Goal: Task Accomplishment & Management: Manage account settings

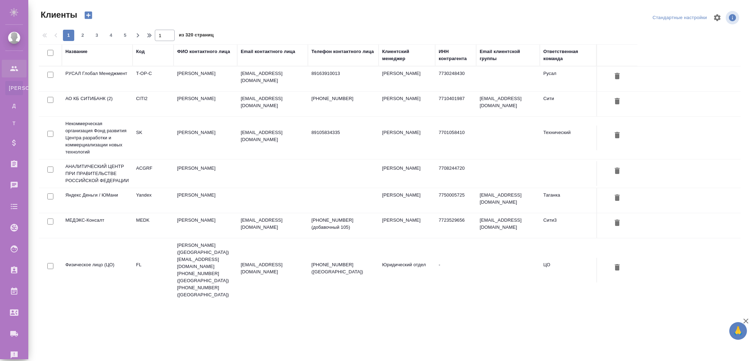
select select "RU"
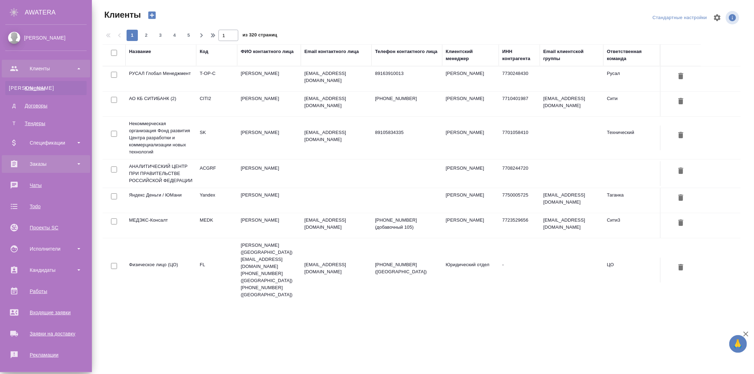
click at [36, 163] on div "Заказы" at bounding box center [45, 164] width 81 height 11
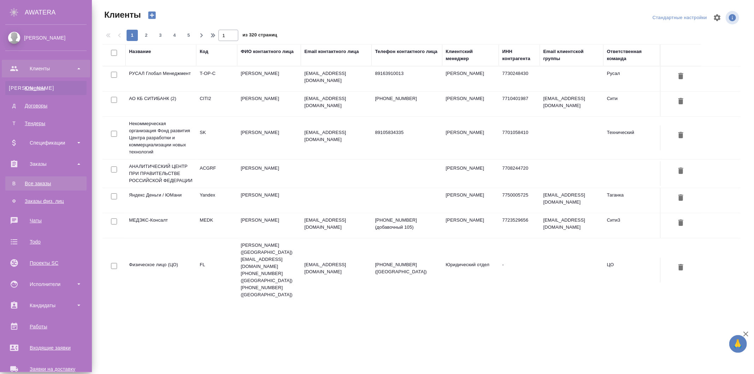
click at [41, 182] on div "Все заказы" at bounding box center [46, 183] width 74 height 7
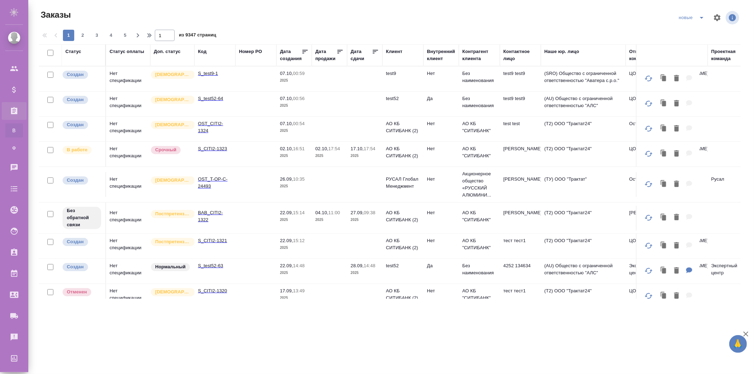
click at [232, 100] on td "S_test52-64" at bounding box center [214, 104] width 41 height 25
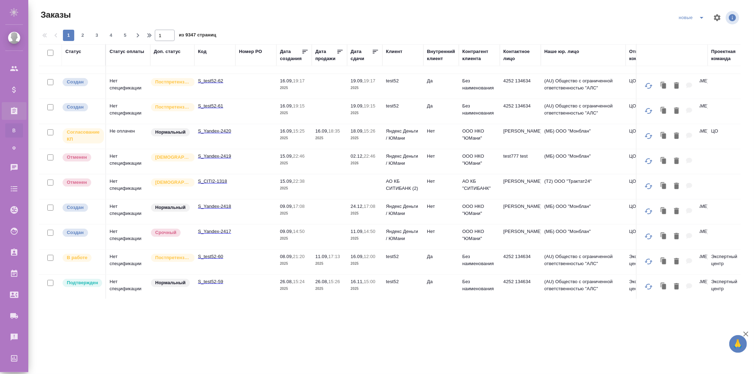
scroll to position [275, 0]
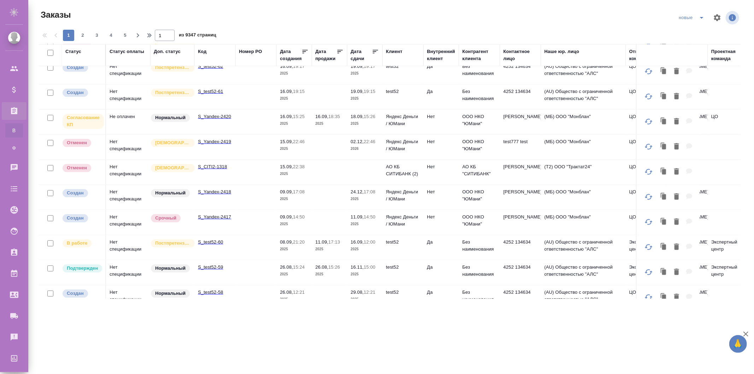
click at [240, 245] on td at bounding box center [255, 247] width 41 height 25
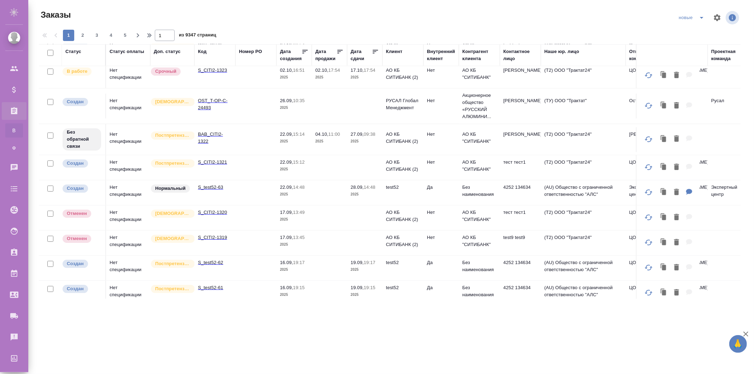
scroll to position [235, 0]
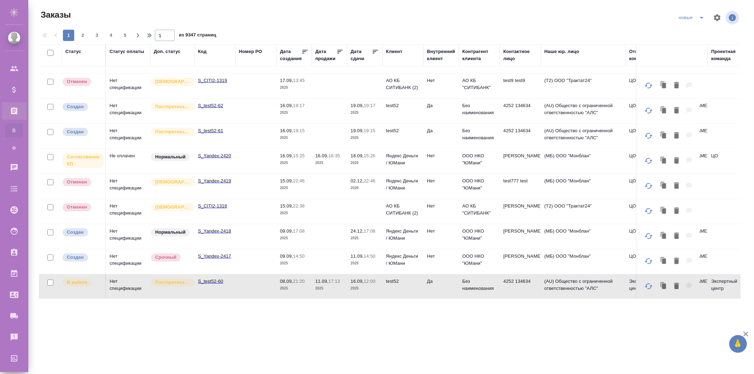
click at [373, 132] on p "19:15" at bounding box center [370, 130] width 12 height 5
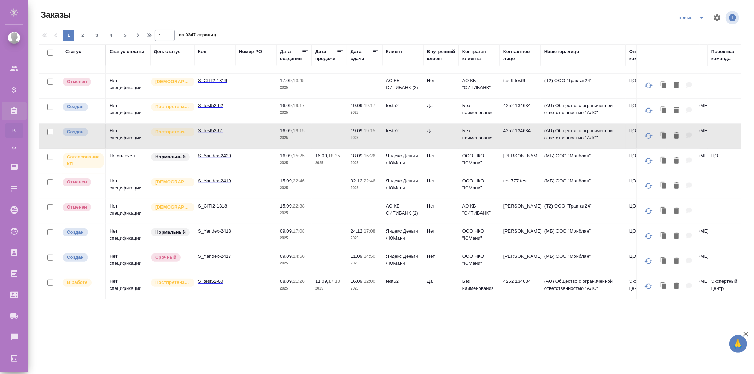
click at [266, 283] on td at bounding box center [255, 286] width 41 height 25
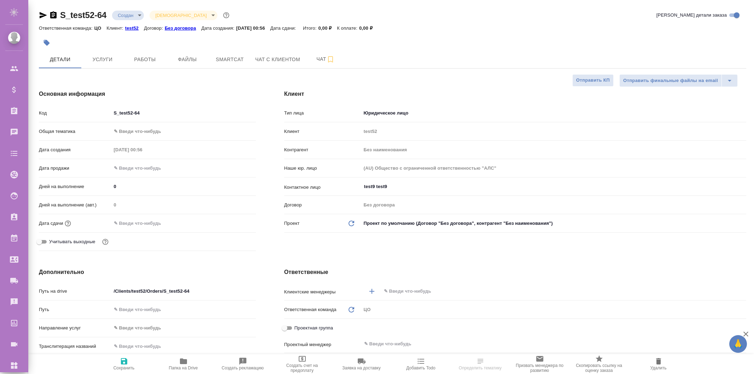
select select "RU"
type textarea "x"
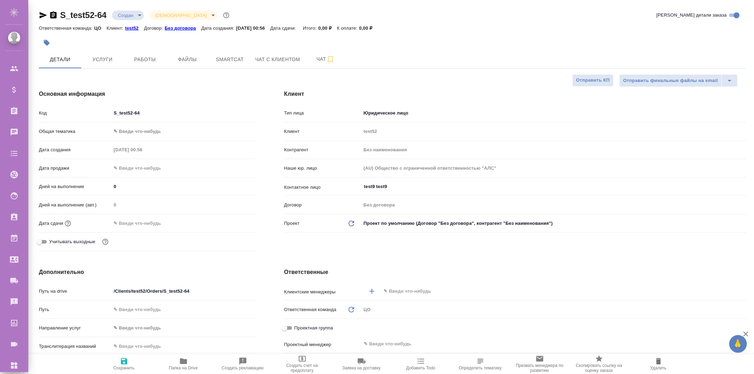
type textarea "x"
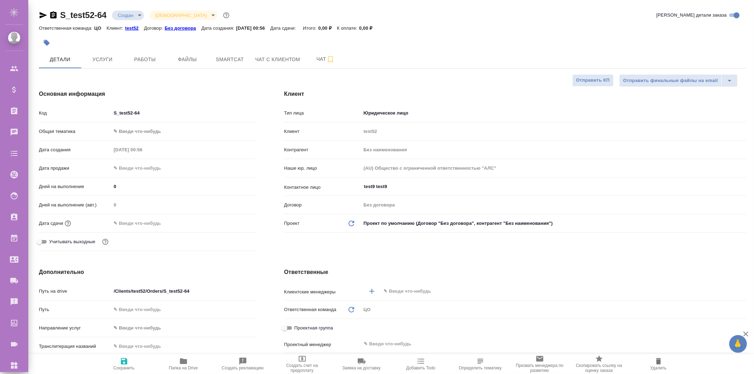
type textarea "x"
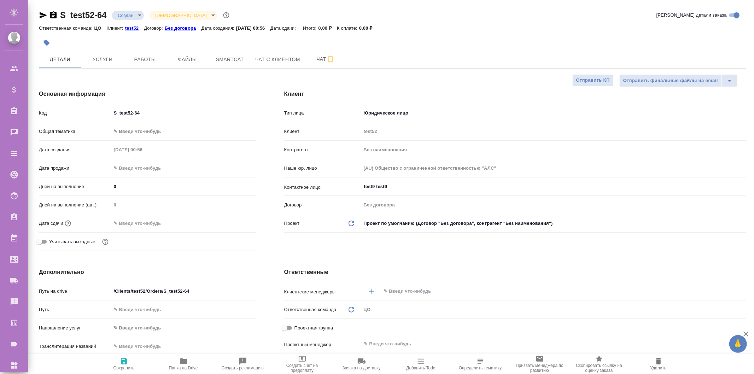
type textarea "x"
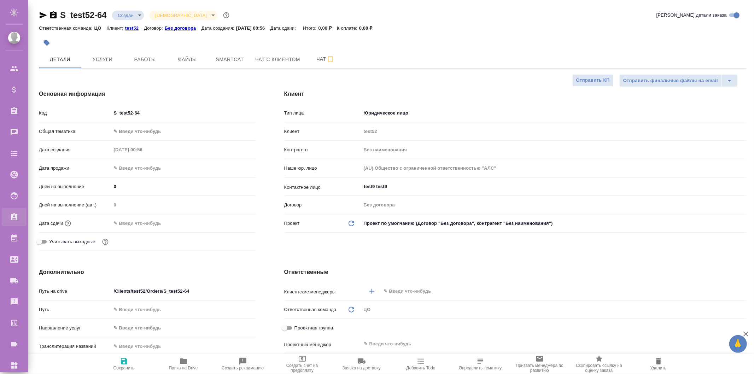
type textarea "x"
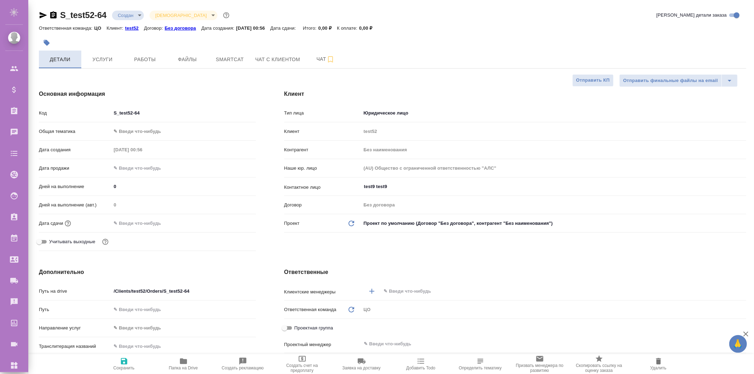
type textarea "x"
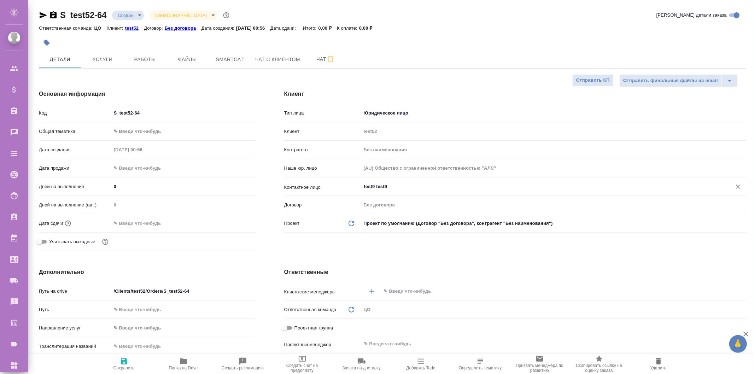
type textarea "x"
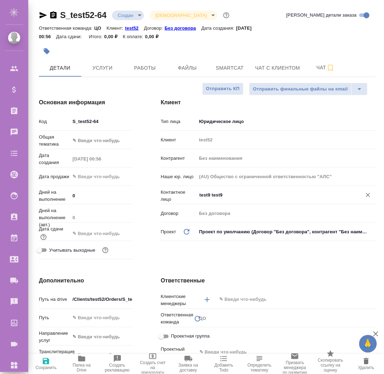
type textarea "x"
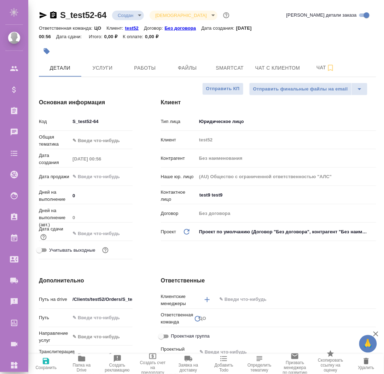
type textarea "x"
click at [102, 226] on div "Дата сдачи" at bounding box center [86, 231] width 94 height 12
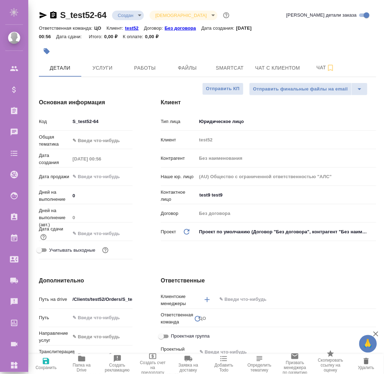
click at [104, 233] on input "text" at bounding box center [101, 233] width 62 height 10
click at [111, 232] on icon "button" at bounding box center [112, 233] width 8 height 8
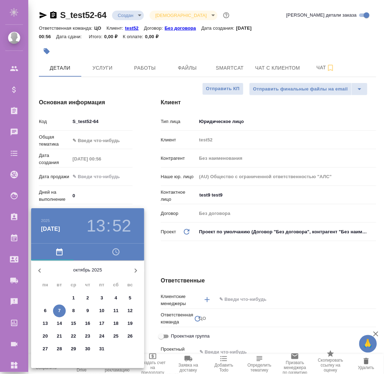
click at [87, 309] on p "9" at bounding box center [87, 310] width 2 height 7
type input "09.10.2025 13:52"
type textarea "x"
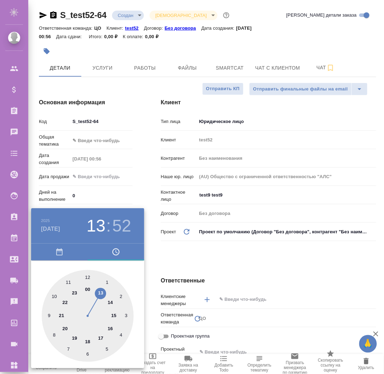
click at [159, 255] on div at bounding box center [192, 187] width 384 height 374
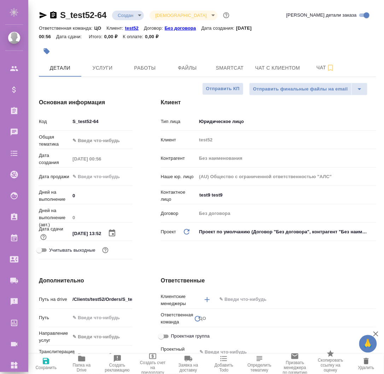
click at [46, 364] on icon "button" at bounding box center [46, 361] width 6 height 6
type textarea "x"
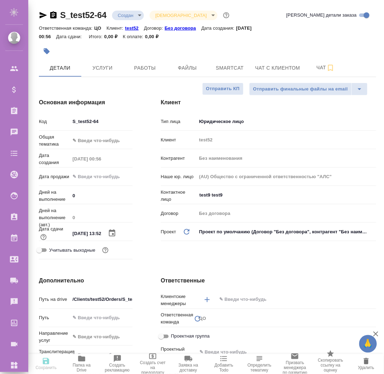
type textarea "x"
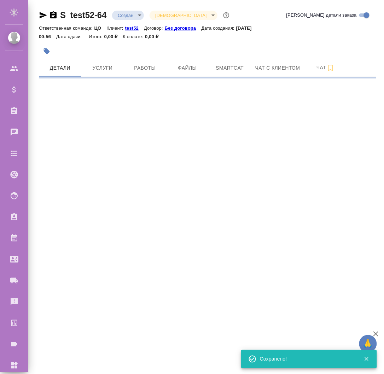
select select "RU"
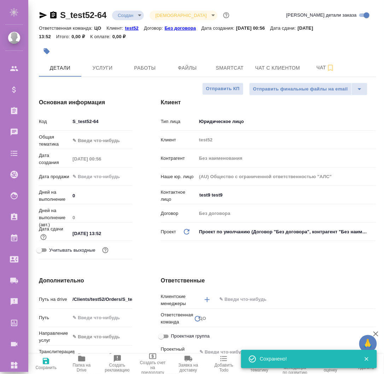
type textarea "x"
click at [108, 71] on span "Услуги" at bounding box center [103, 68] width 34 height 9
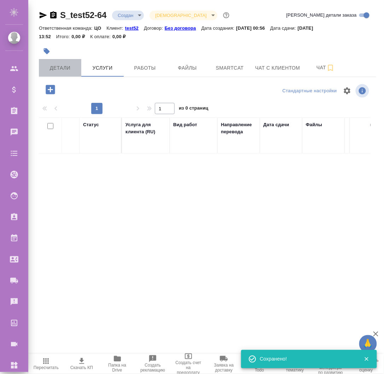
click at [66, 67] on span "Детали" at bounding box center [60, 68] width 34 height 9
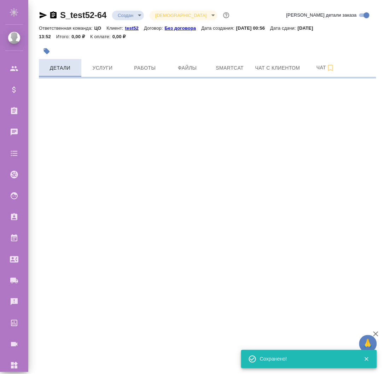
select select "RU"
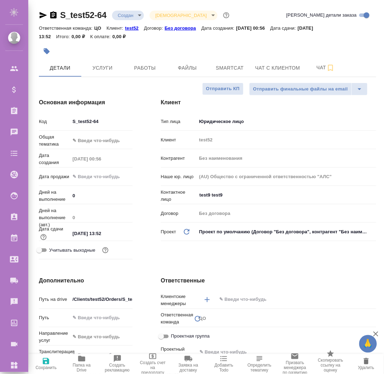
type textarea "x"
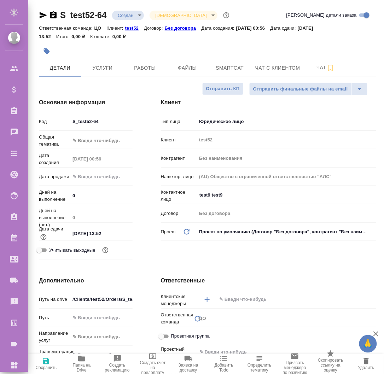
type textarea "x"
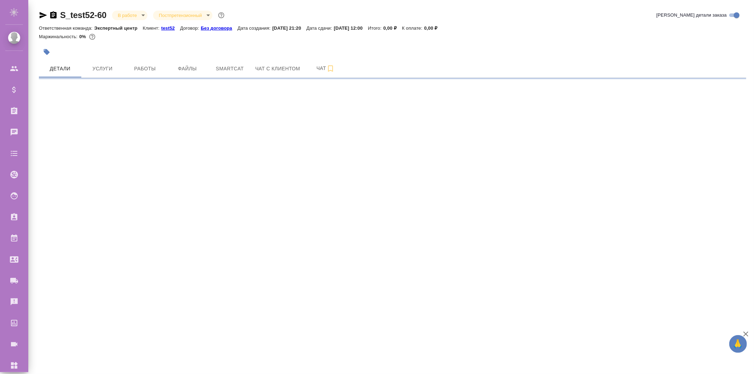
select select "RU"
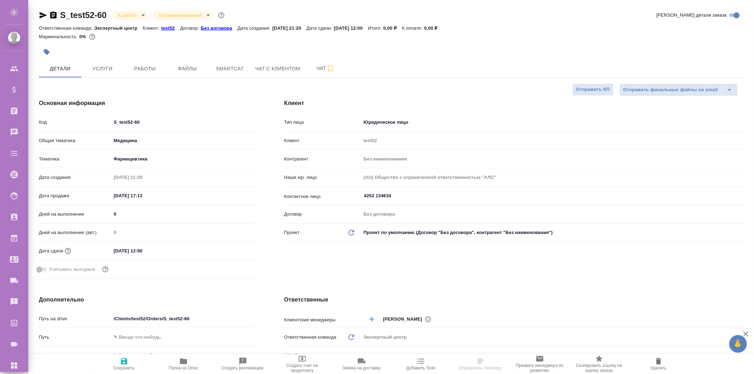
type textarea "x"
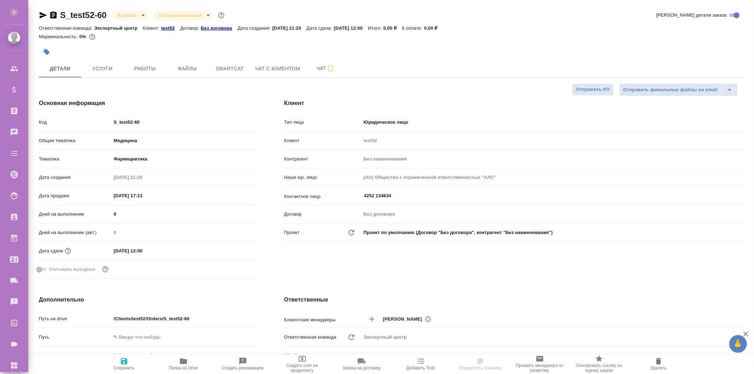
type textarea "x"
click at [199, 72] on span "Файлы" at bounding box center [187, 68] width 34 height 9
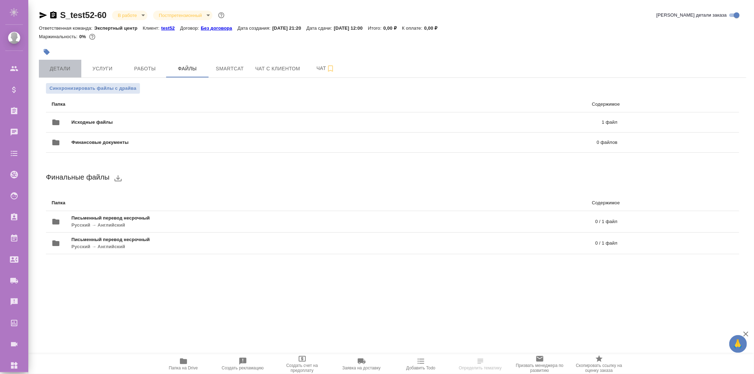
click at [67, 69] on span "Детали" at bounding box center [60, 68] width 34 height 9
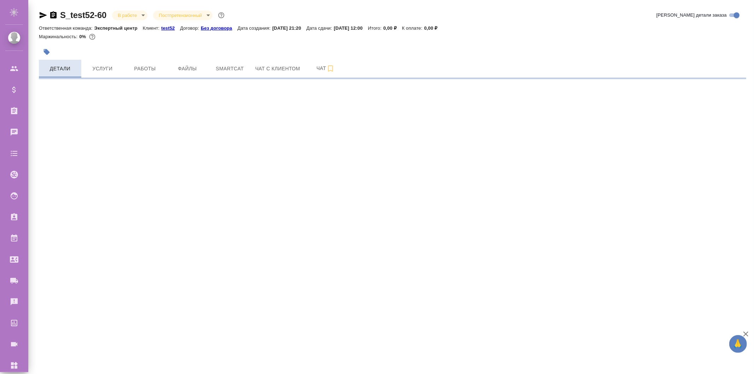
select select "RU"
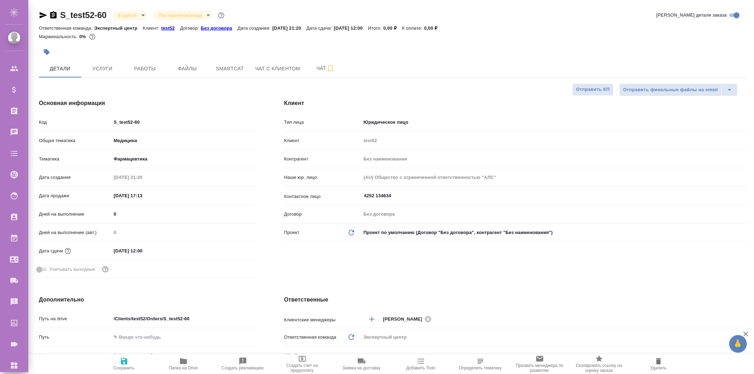
type textarea "x"
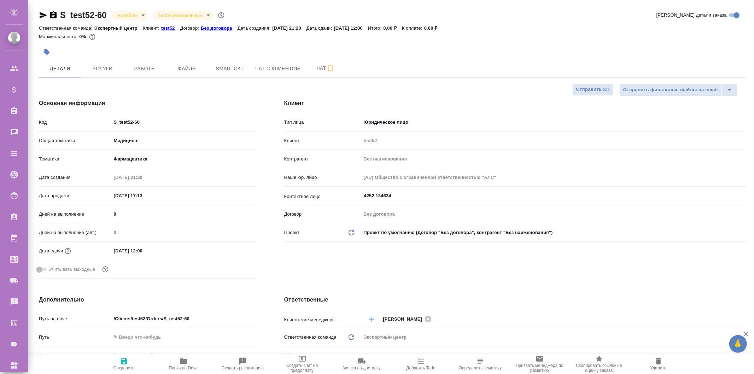
type textarea "x"
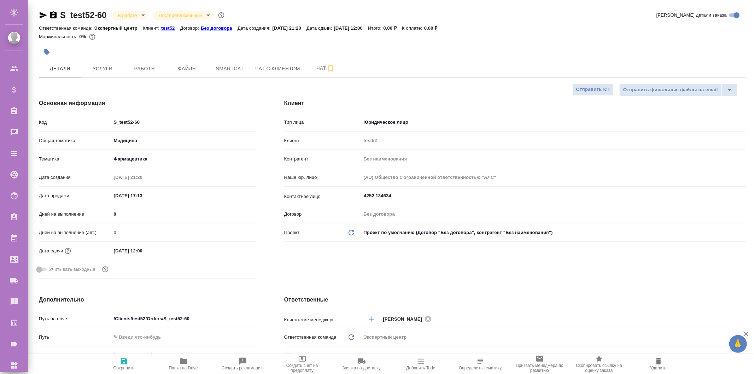
type textarea "x"
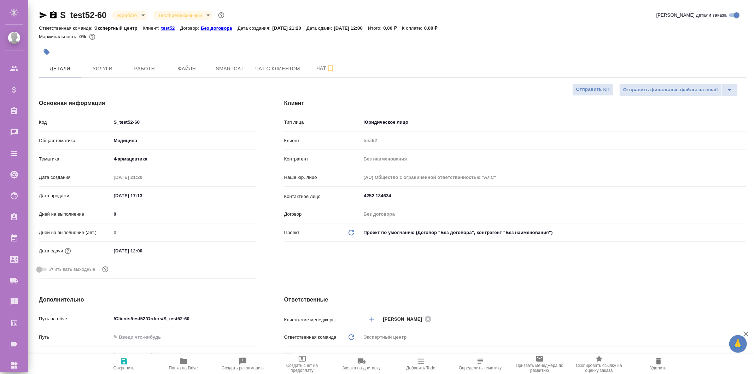
type textarea "x"
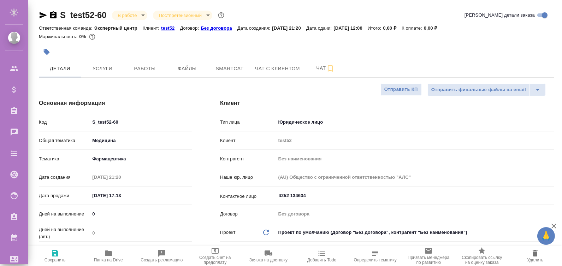
type textarea "x"
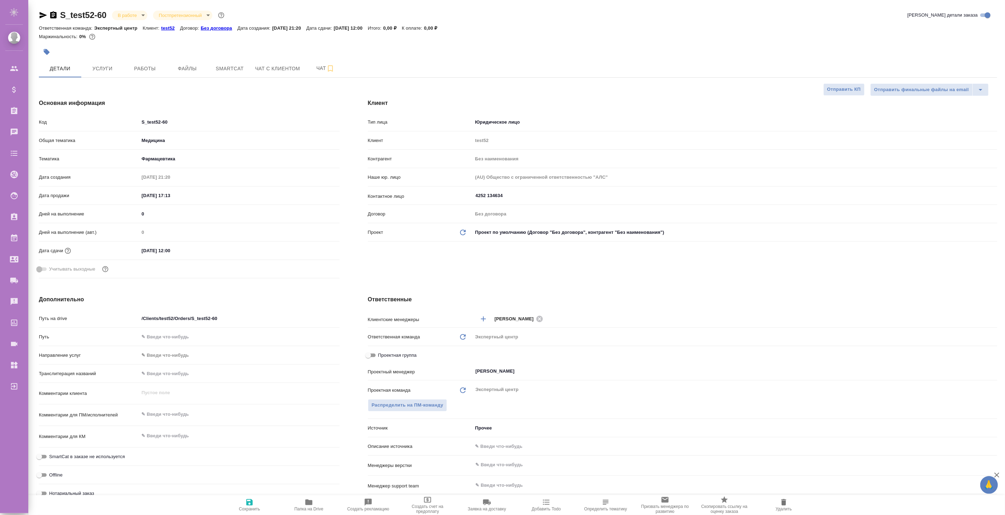
type textarea "x"
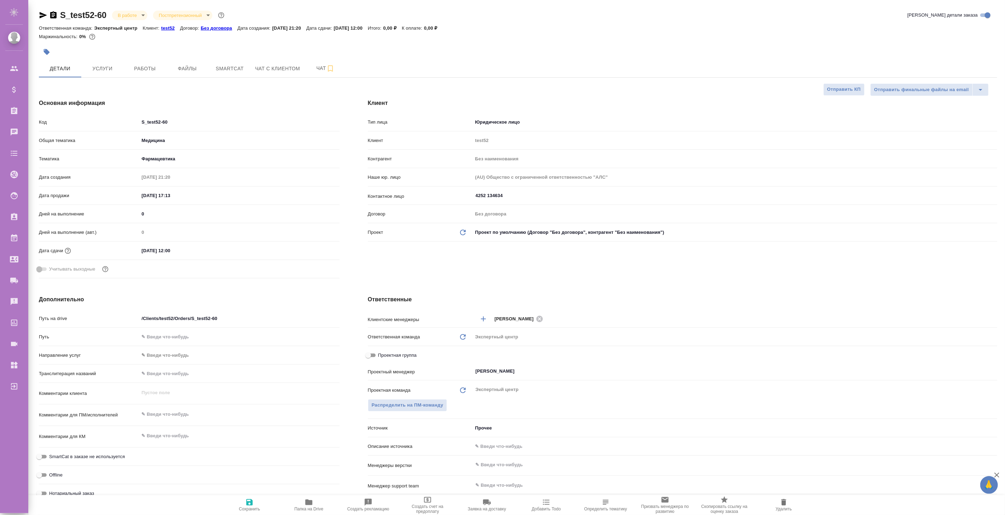
type textarea "x"
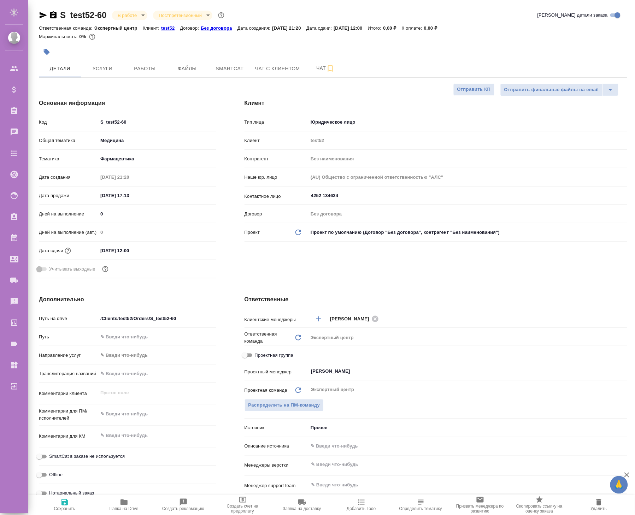
type textarea "x"
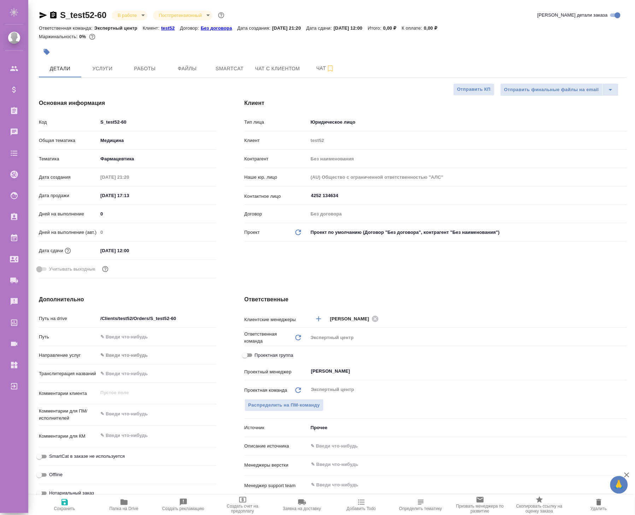
type textarea "x"
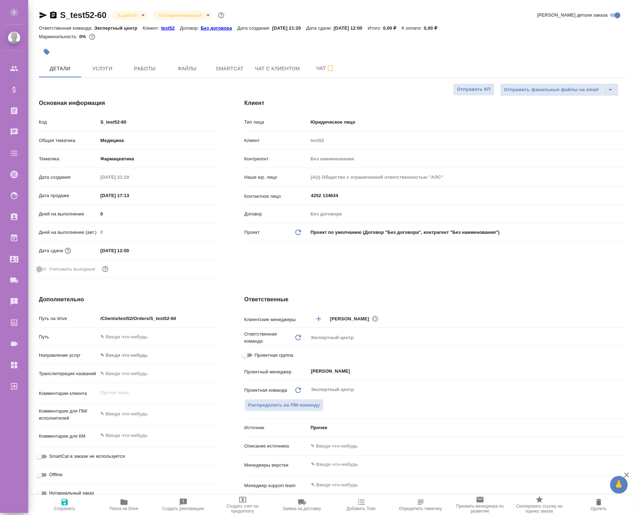
type textarea "x"
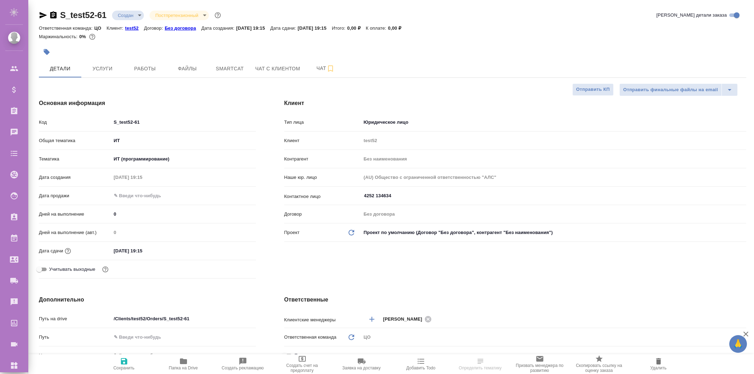
select select "RU"
click at [154, 251] on input "19.09.2025 19:15" at bounding box center [143, 251] width 62 height 10
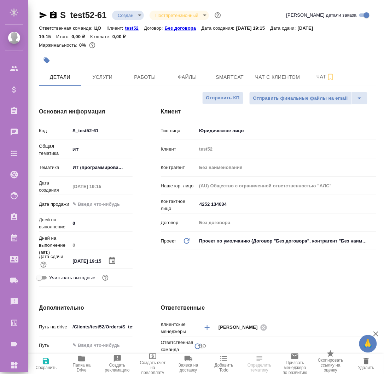
click at [97, 263] on input "19.09.2025 19:15" at bounding box center [88, 261] width 37 height 10
click at [113, 259] on icon "button" at bounding box center [112, 260] width 8 height 8
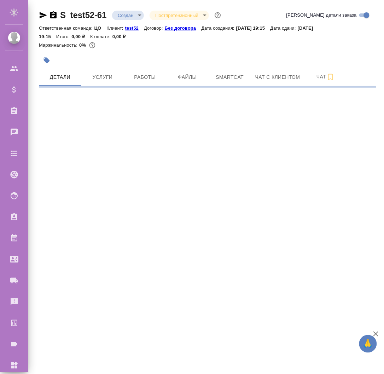
select select "RU"
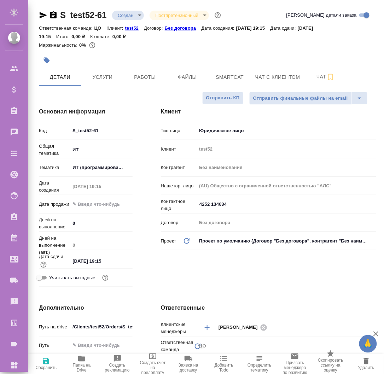
type textarea "x"
click at [105, 260] on input "19.09.2025 19:15" at bounding box center [100, 261] width 61 height 10
click at [111, 262] on icon "button" at bounding box center [112, 260] width 8 height 8
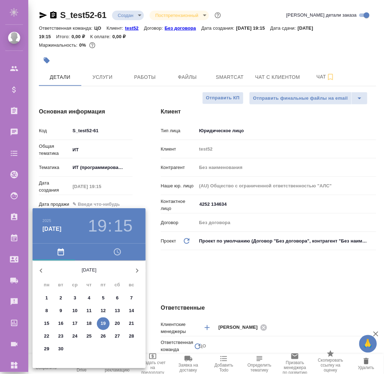
click at [50, 334] on span "22" at bounding box center [46, 336] width 13 height 7
type input "22.09.2025 19:15"
type textarea "x"
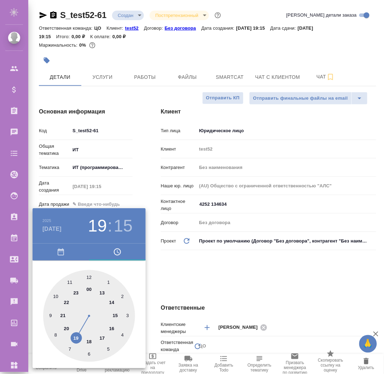
click at [148, 198] on div at bounding box center [192, 187] width 384 height 374
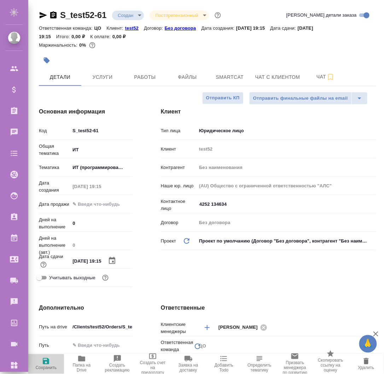
click at [42, 364] on icon "button" at bounding box center [46, 361] width 8 height 8
type textarea "x"
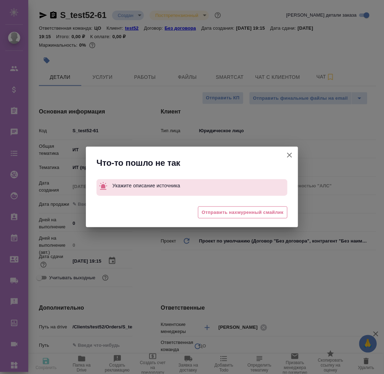
type textarea "x"
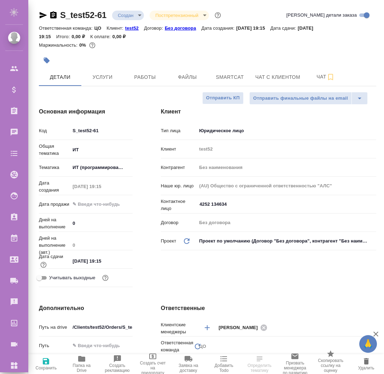
select select "RU"
click at [112, 258] on input "[DATE] 19:15" at bounding box center [100, 261] width 61 height 10
click at [110, 260] on icon "button" at bounding box center [112, 260] width 8 height 8
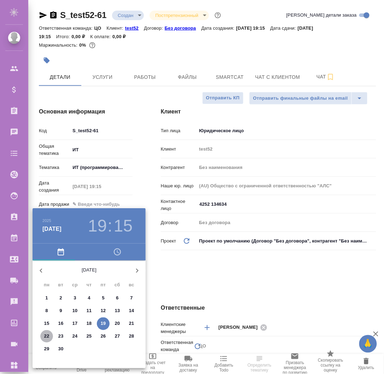
click at [48, 335] on p "22" at bounding box center [46, 336] width 5 height 7
type input "[DATE] 19:15"
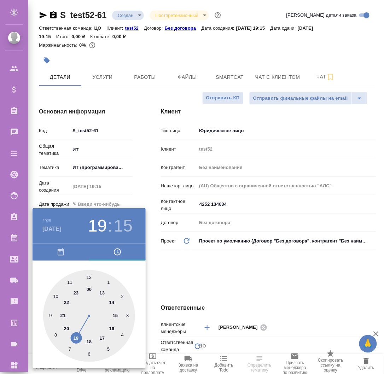
drag, startPoint x: 182, startPoint y: 273, endPoint x: 166, endPoint y: 289, distance: 22.2
click at [182, 273] on div at bounding box center [192, 187] width 384 height 374
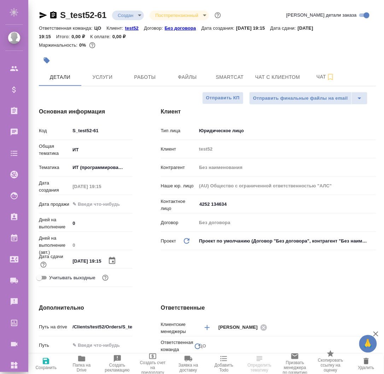
click at [45, 361] on icon "button" at bounding box center [46, 361] width 6 height 6
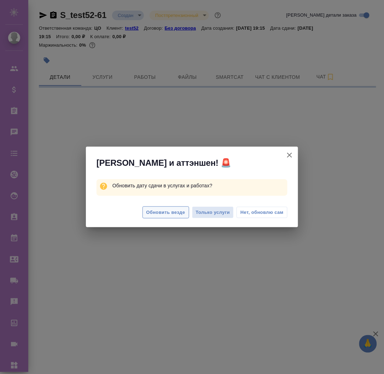
select select "RU"
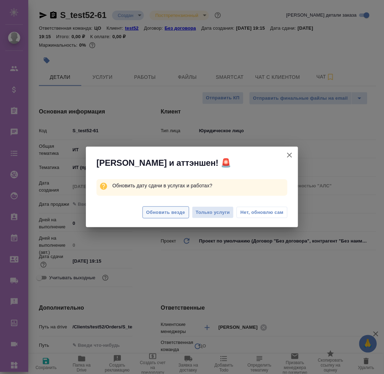
type textarea "x"
click at [168, 210] on span "Обновить везде" at bounding box center [165, 212] width 39 height 8
type textarea "x"
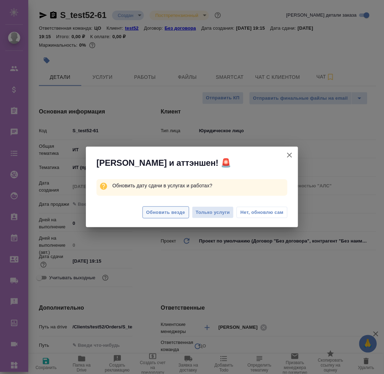
type textarea "x"
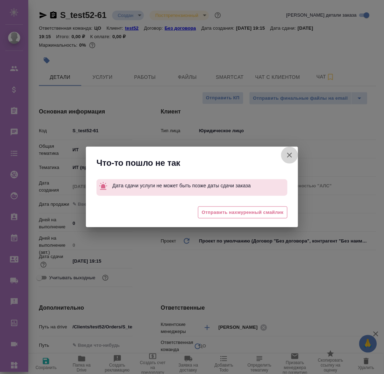
click at [288, 153] on icon "button" at bounding box center [289, 155] width 8 height 8
type textarea "x"
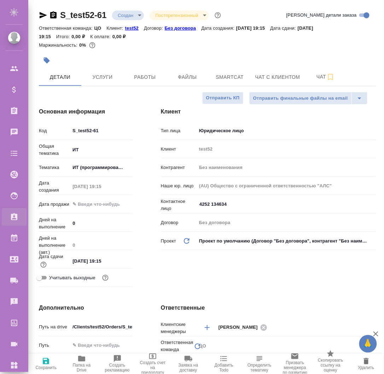
type textarea "x"
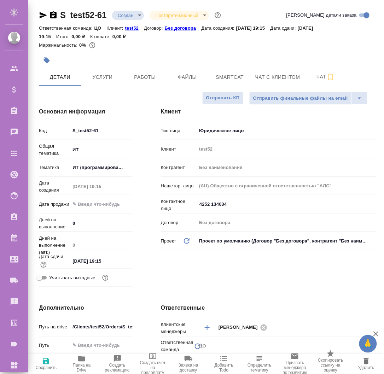
type textarea "x"
click at [99, 83] on button "Услуги" at bounding box center [102, 77] width 42 height 18
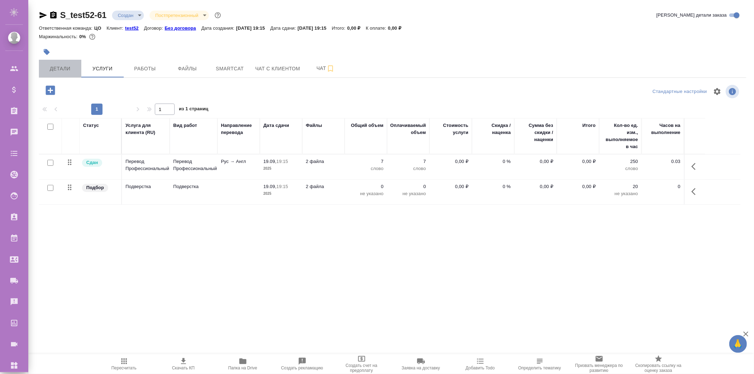
click at [69, 71] on span "Детали" at bounding box center [60, 68] width 34 height 9
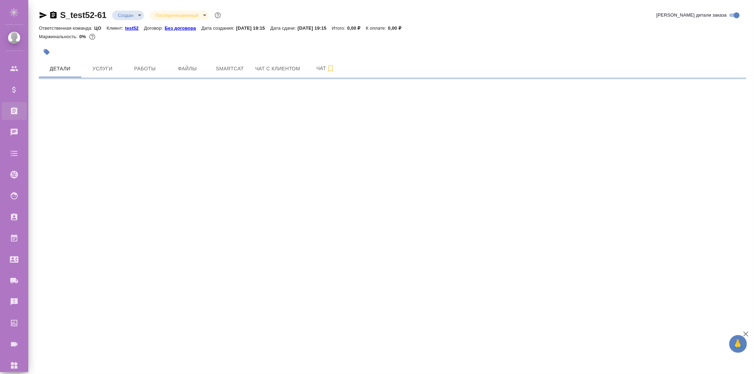
select select "RU"
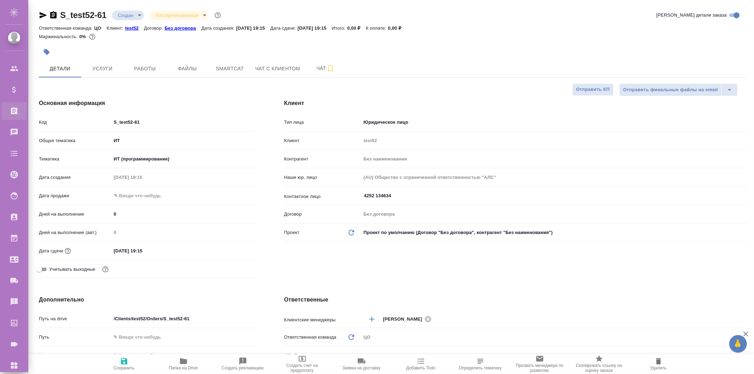
type textarea "x"
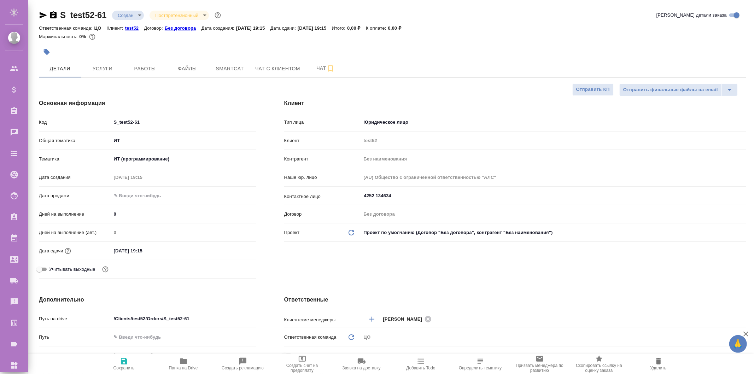
type textarea "x"
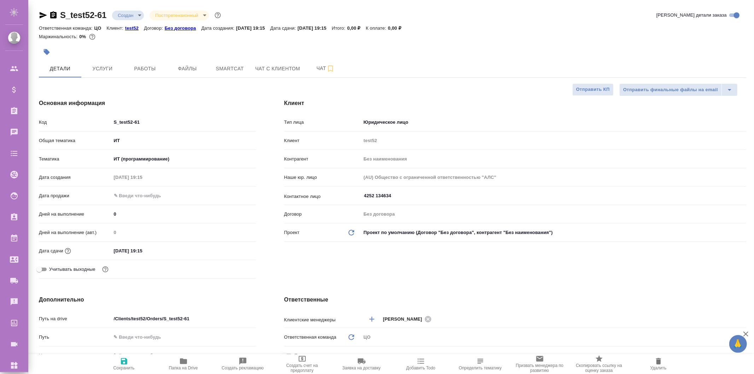
type textarea "x"
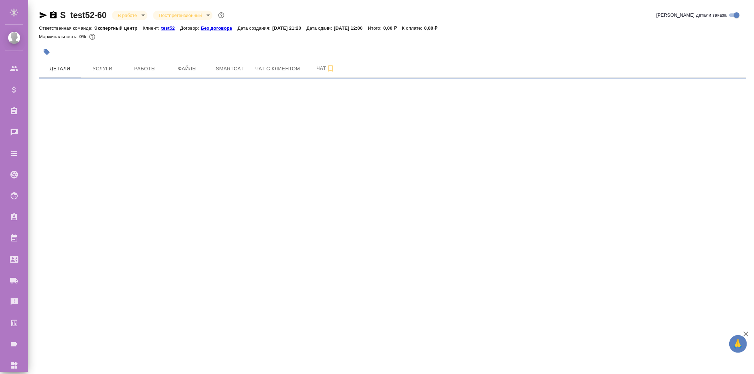
select select "RU"
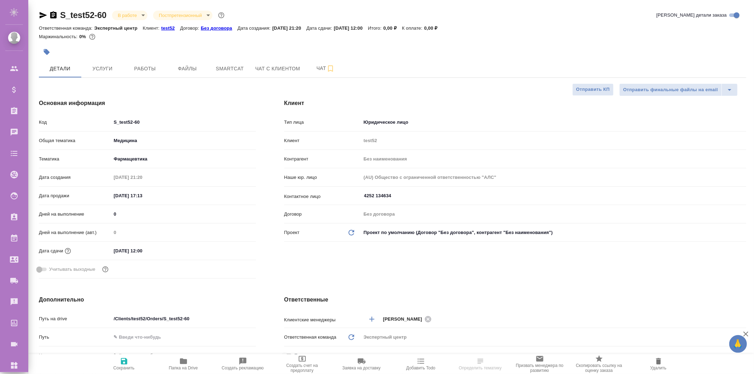
type textarea "x"
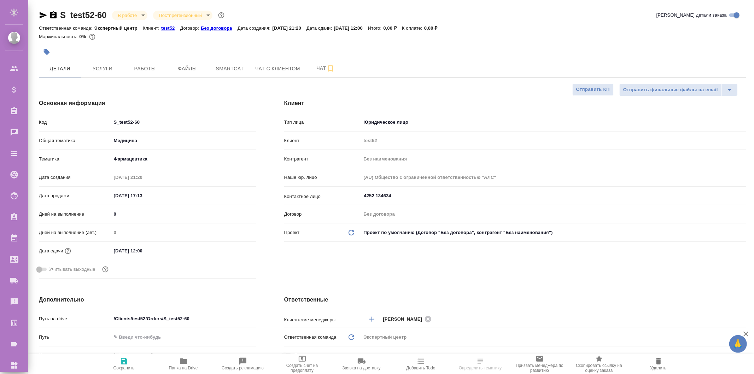
type textarea "x"
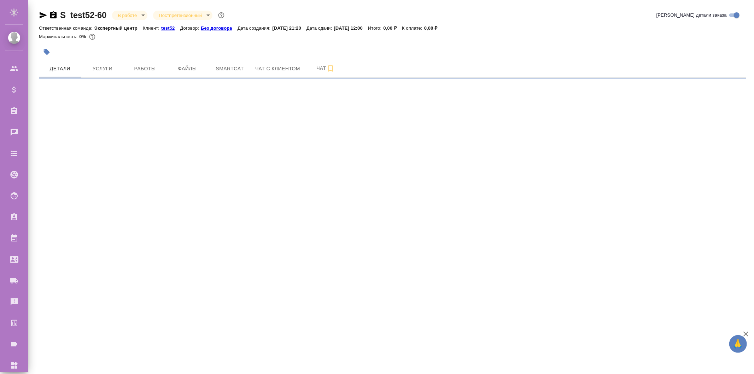
select select "RU"
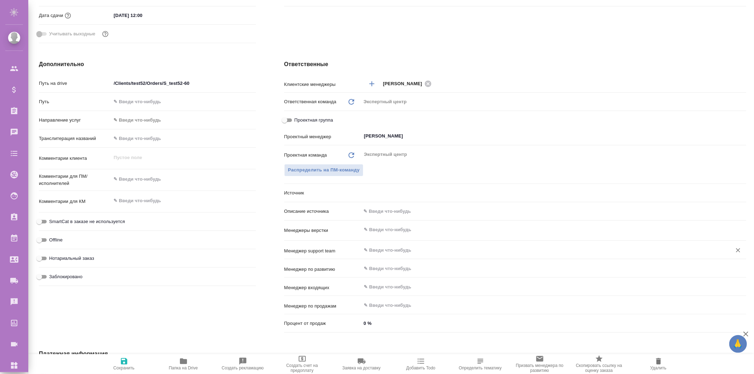
type textarea "x"
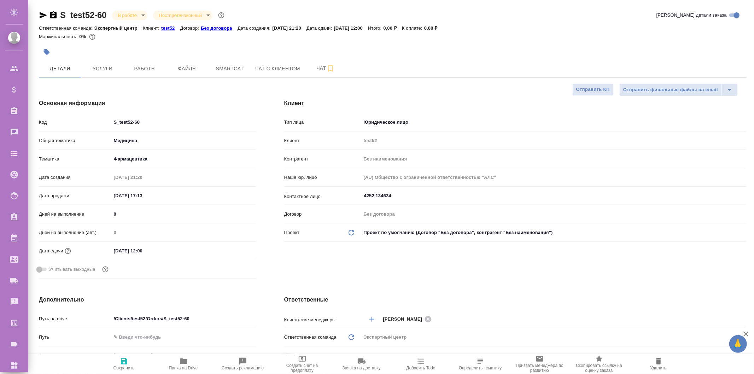
type textarea "x"
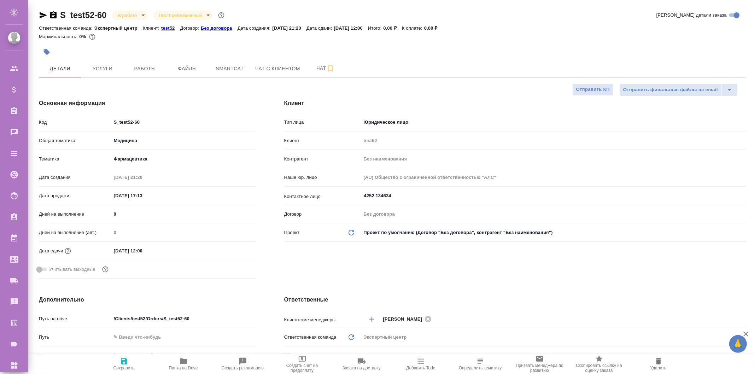
type textarea "x"
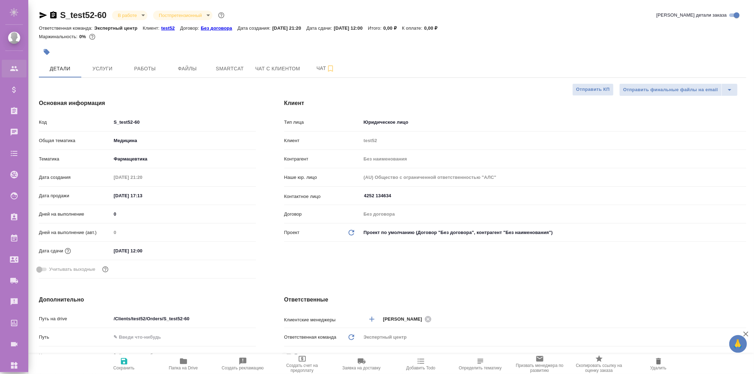
type textarea "x"
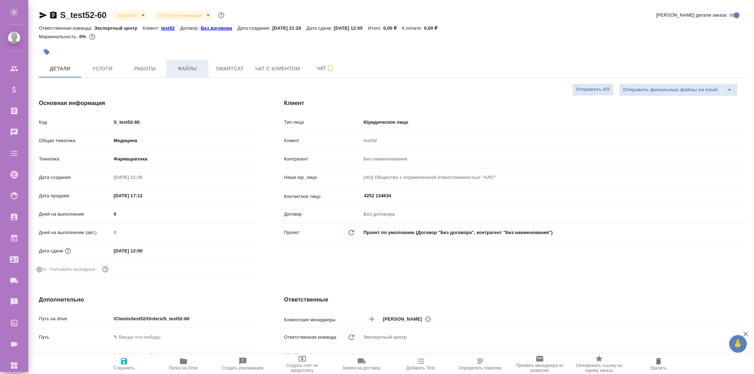
type textarea "x"
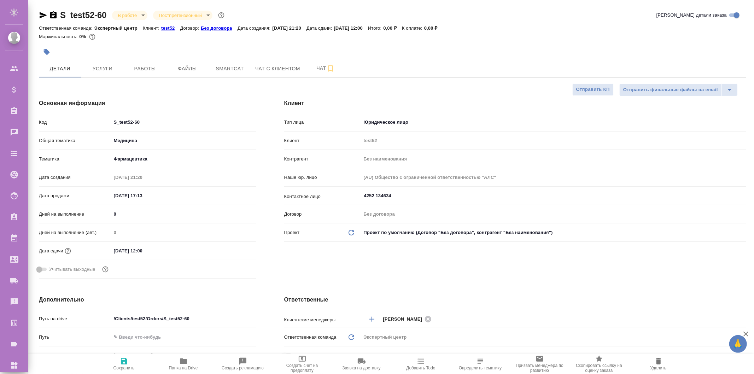
type textarea "x"
